Goal: Task Accomplishment & Management: Manage account settings

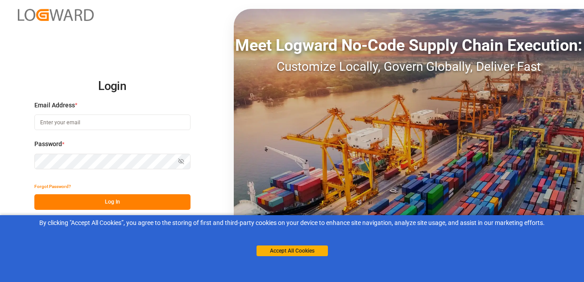
click at [74, 119] on input at bounding box center [112, 123] width 156 height 16
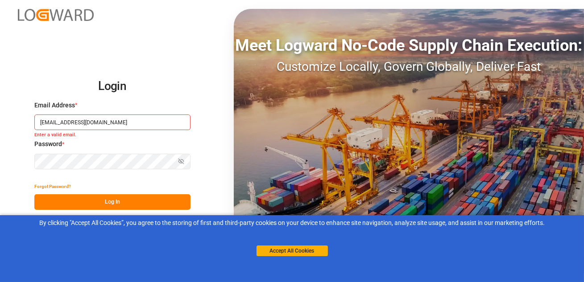
type input "[EMAIL_ADDRESS][DOMAIN_NAME]"
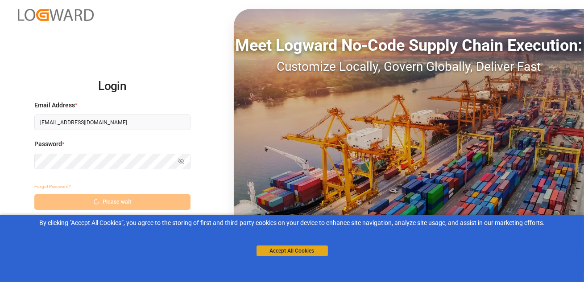
click at [277, 253] on button "Accept All Cookies" at bounding box center [291, 251] width 71 height 11
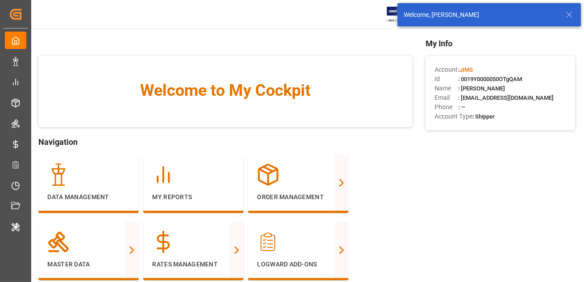
click at [569, 4] on div "Welcome, [PERSON_NAME]" at bounding box center [488, 14] width 183 height 23
click at [568, 14] on icon at bounding box center [569, 14] width 11 height 11
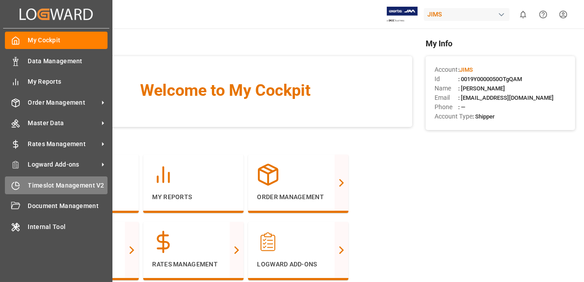
click at [41, 187] on span "Timeslot Management V2" at bounding box center [68, 185] width 80 height 9
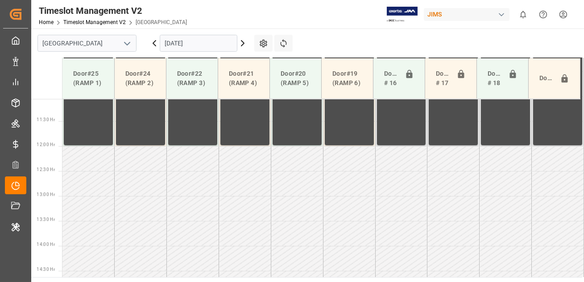
scroll to position [553, 0]
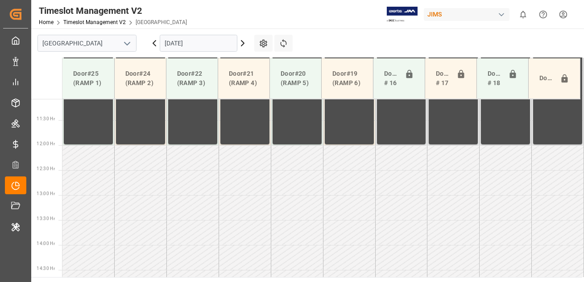
click at [242, 42] on icon at bounding box center [242, 43] width 11 height 11
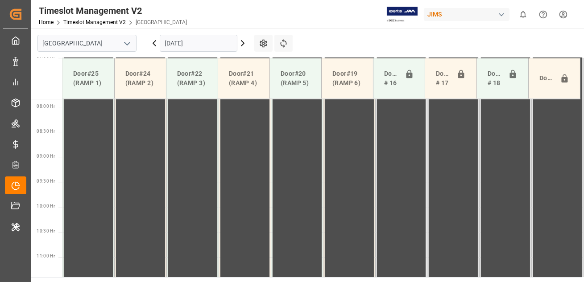
scroll to position [475, 0]
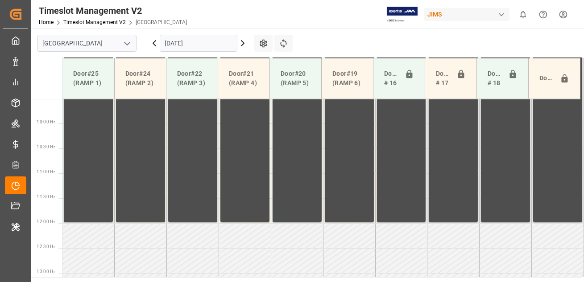
click at [243, 43] on icon at bounding box center [242, 43] width 11 height 11
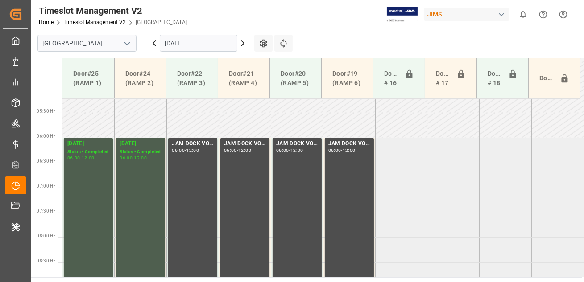
scroll to position [260, 0]
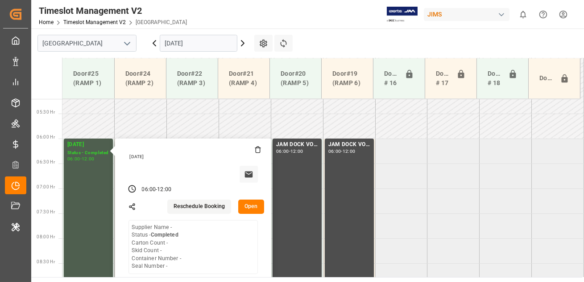
click at [314, 14] on div "Timeslot Management V2 Home Timeslot Management V2 Montreal JIMS 0 Notification…" at bounding box center [304, 14] width 559 height 29
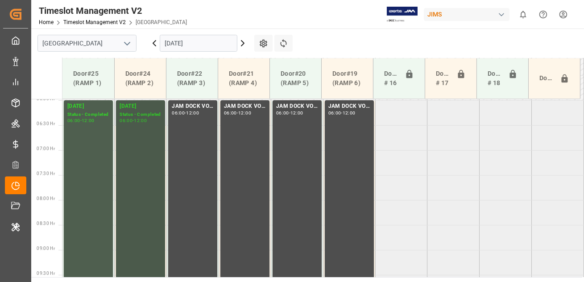
scroll to position [299, 0]
click at [152, 173] on div "[DATE] Status - Completed 06:00 - 12:00" at bounding box center [141, 248] width 42 height 295
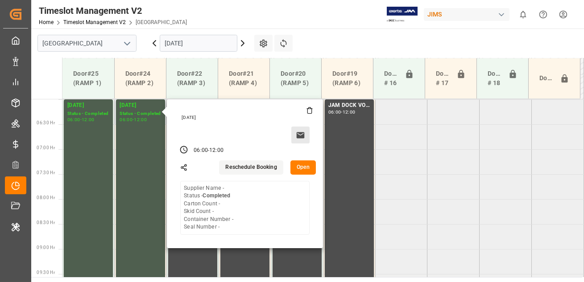
click at [301, 132] on icon at bounding box center [301, 135] width 8 height 6
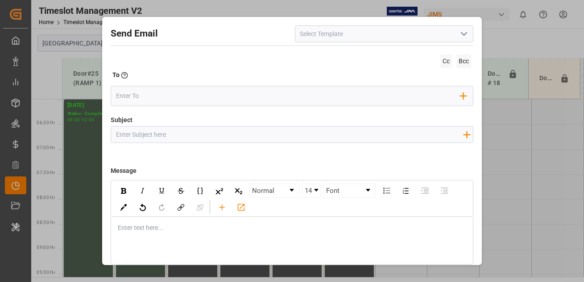
click at [233, 43] on div "Send Email Cc Bcc To Enter the TO Email address Add Field to To Subject Add fie…" at bounding box center [291, 159] width 375 height 281
click at [466, 34] on icon "open menu" at bounding box center [463, 34] width 11 height 11
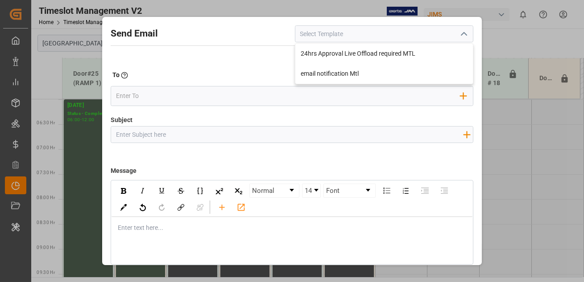
click at [503, 32] on div "Send Email 24hrs Approval Live Offload required MTL email notification Mtl Cc B…" at bounding box center [292, 141] width 584 height 282
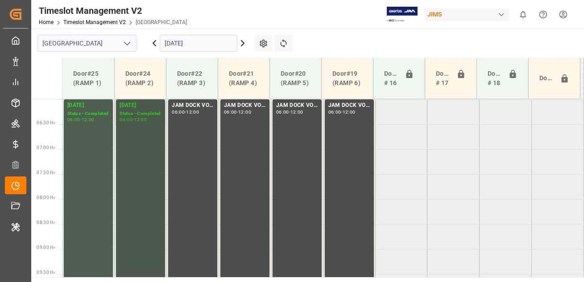
click at [140, 168] on div "[DATE] Status - Completed 06:00 - 12:00" at bounding box center [141, 248] width 42 height 295
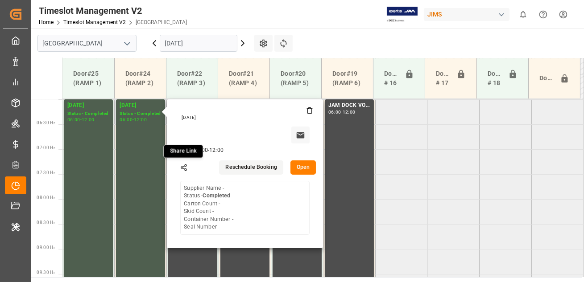
click at [181, 167] on circle at bounding box center [182, 168] width 2 height 2
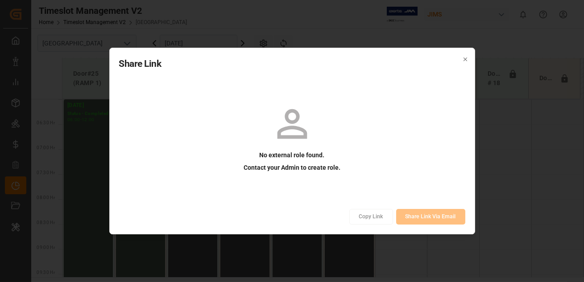
click at [464, 59] on icon "button" at bounding box center [465, 59] width 6 height 6
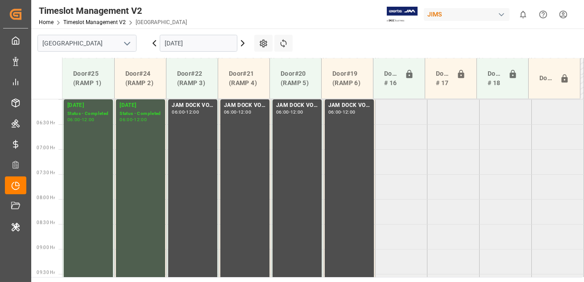
click at [310, 25] on div "Timeslot Management V2 Home Timeslot Management V2 Montreal JIMS 0 Notification…" at bounding box center [304, 14] width 559 height 29
click at [261, 40] on icon at bounding box center [263, 43] width 9 height 9
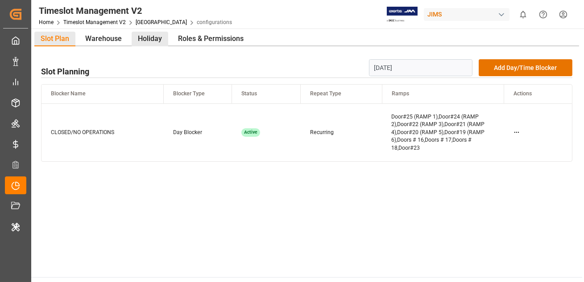
click at [150, 39] on div "Holiday" at bounding box center [150, 39] width 37 height 15
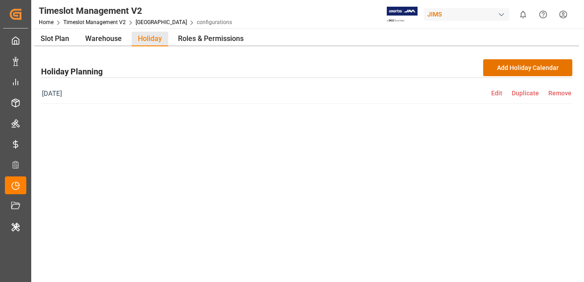
click at [497, 92] on span "Edit" at bounding box center [501, 93] width 21 height 7
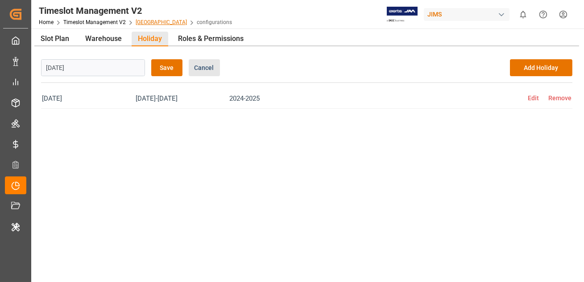
click at [138, 21] on link "[GEOGRAPHIC_DATA]" at bounding box center [161, 22] width 51 height 6
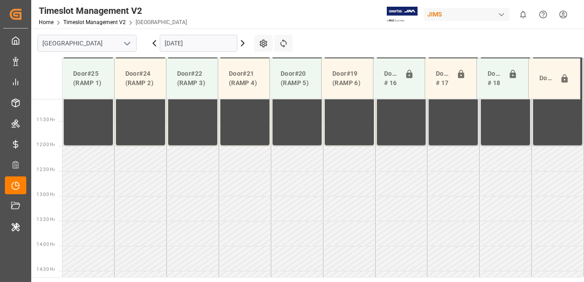
scroll to position [553, 0]
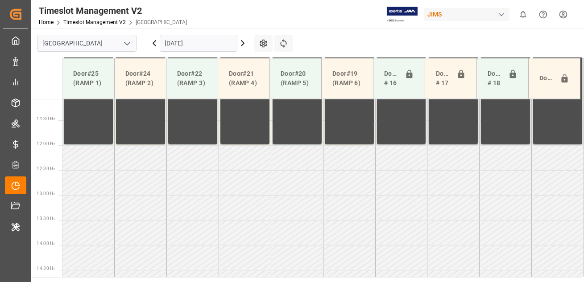
click at [464, 17] on div "JIMS" at bounding box center [467, 14] width 86 height 13
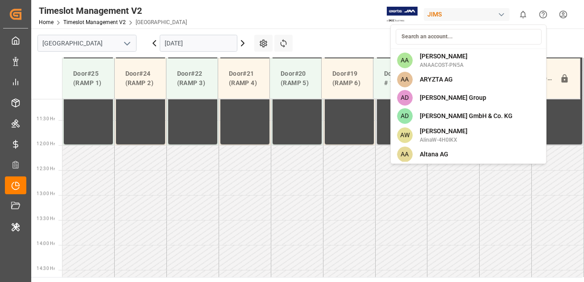
type input "a"
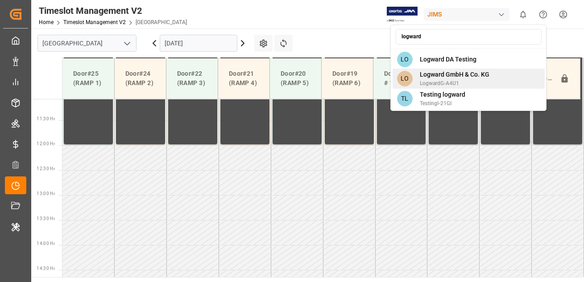
type input "logward"
click at [445, 78] on span "Logward GmbH & Co. KG" at bounding box center [455, 74] width 70 height 9
